Goal: Information Seeking & Learning: Learn about a topic

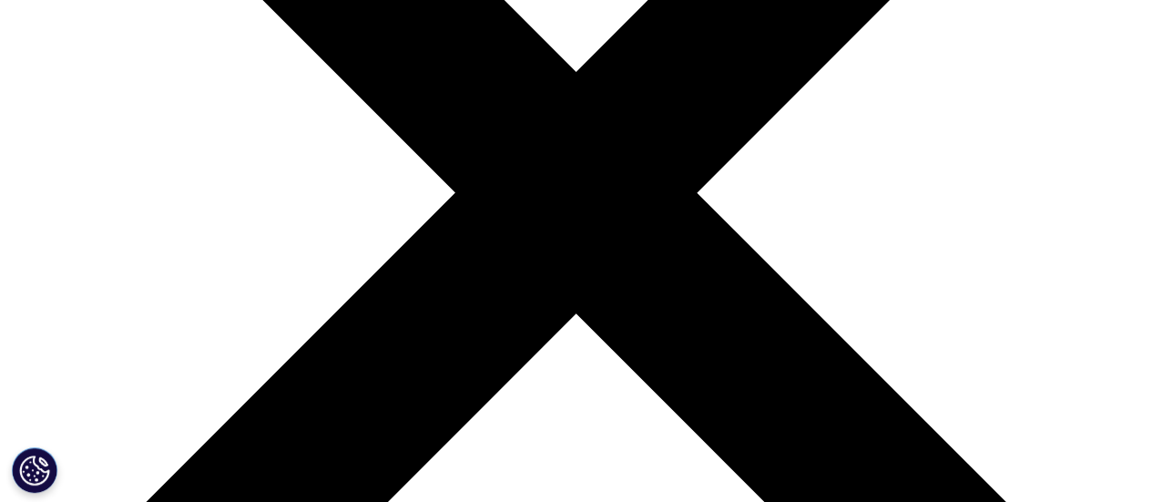
scroll to position [56, 0]
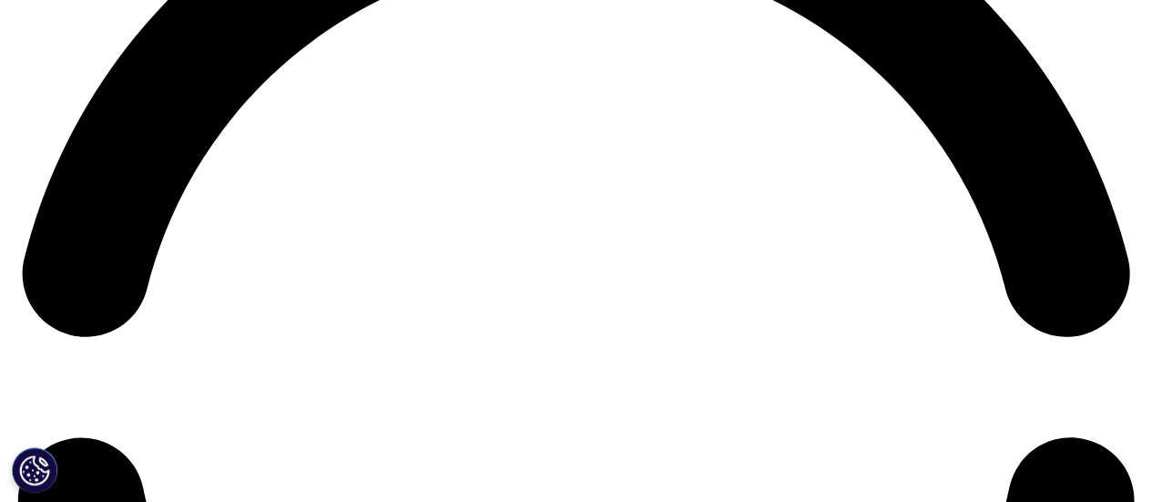
scroll to position [2482, 0]
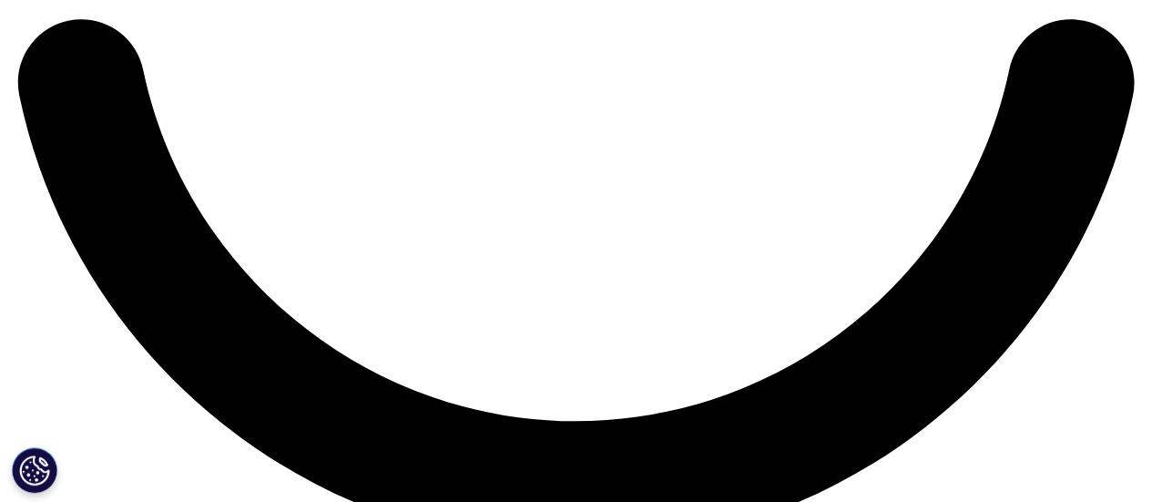
scroll to position [2903, 0]
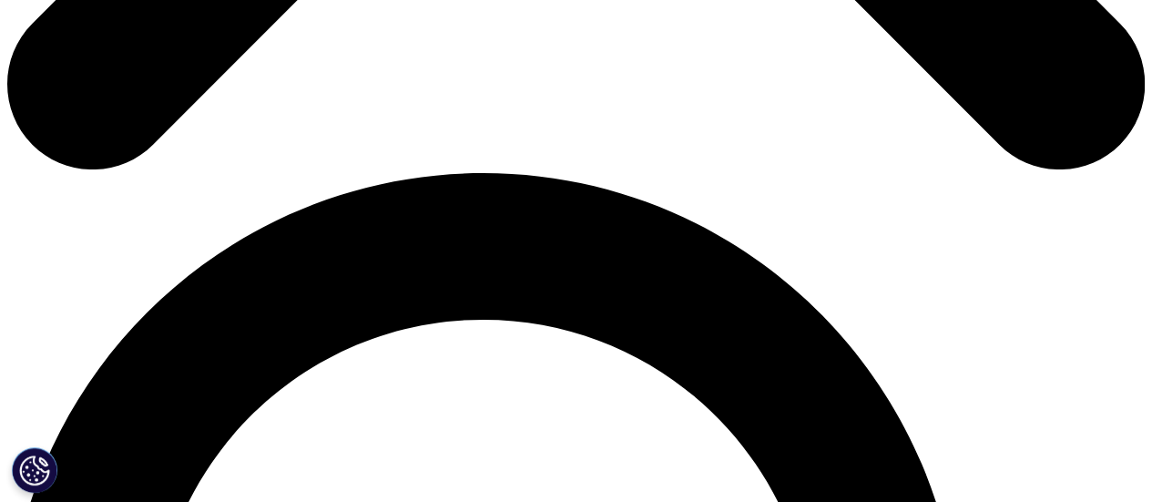
scroll to position [1004, 0]
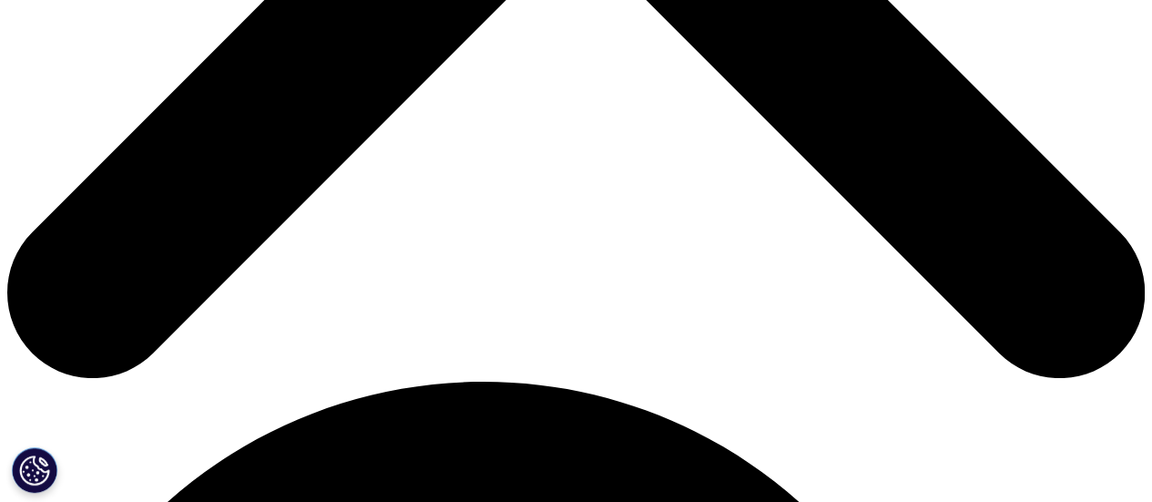
scroll to position [789, 0]
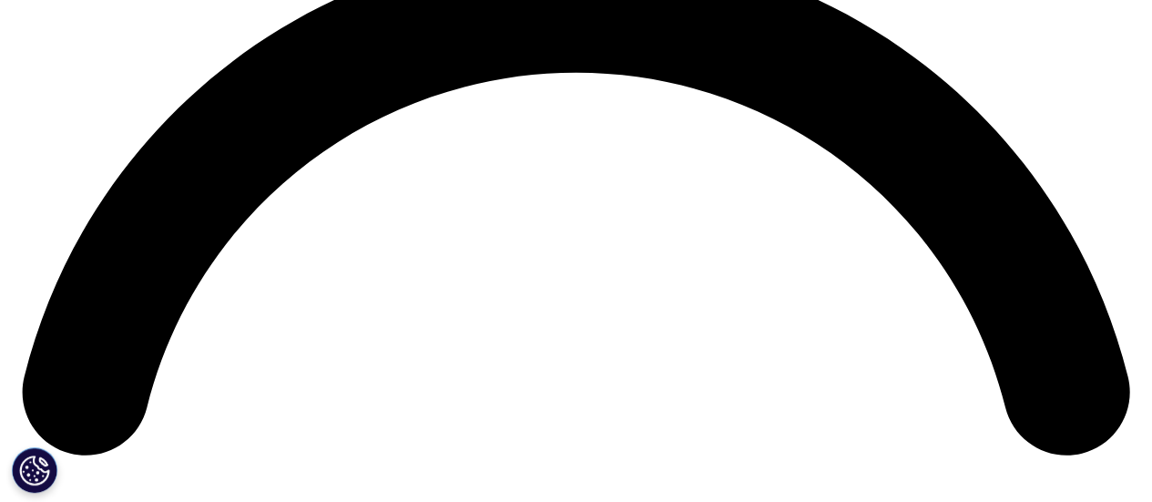
scroll to position [2375, 0]
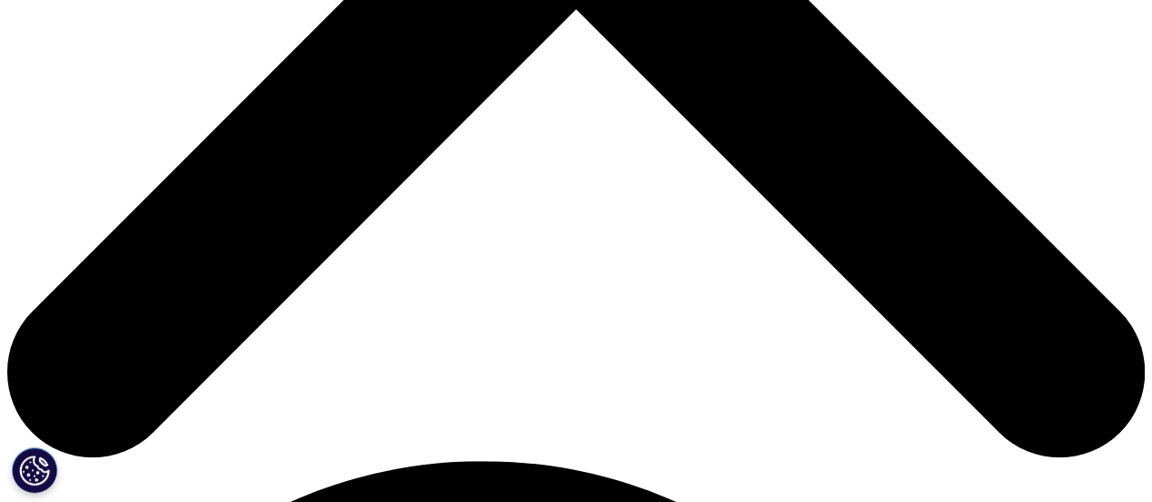
scroll to position [778, 0]
